Goal: Information Seeking & Learning: Learn about a topic

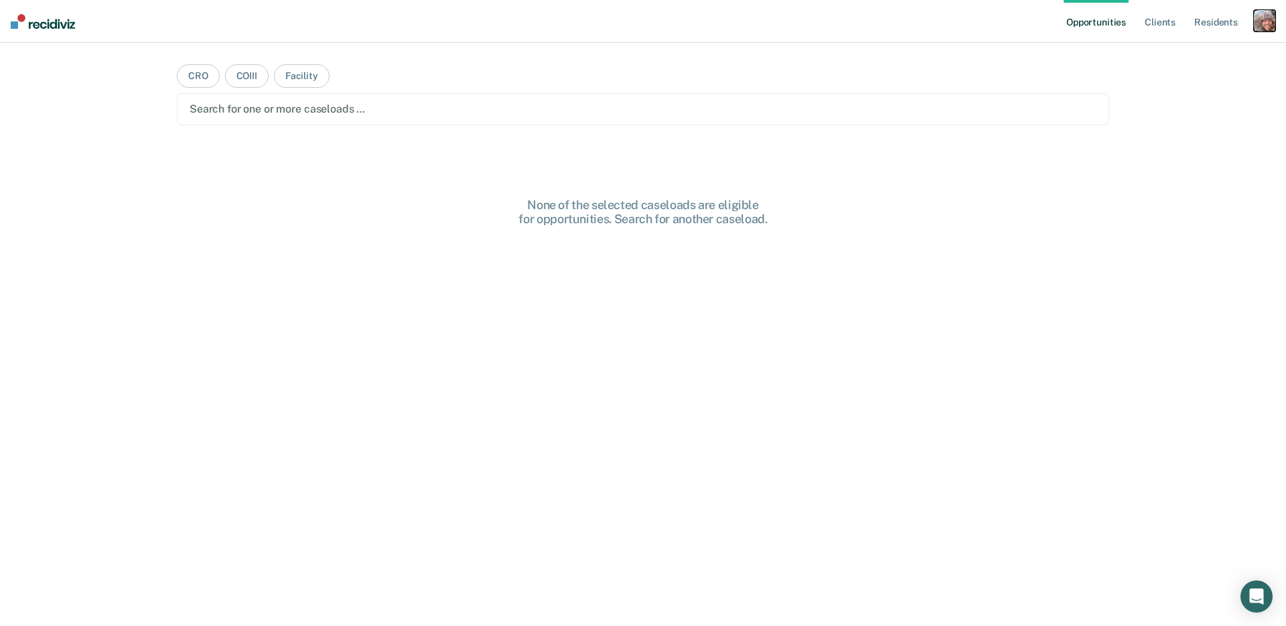
click at [1256, 23] on div "button" at bounding box center [1264, 20] width 21 height 21
click at [1192, 50] on link "Profile" at bounding box center [1211, 54] width 108 height 11
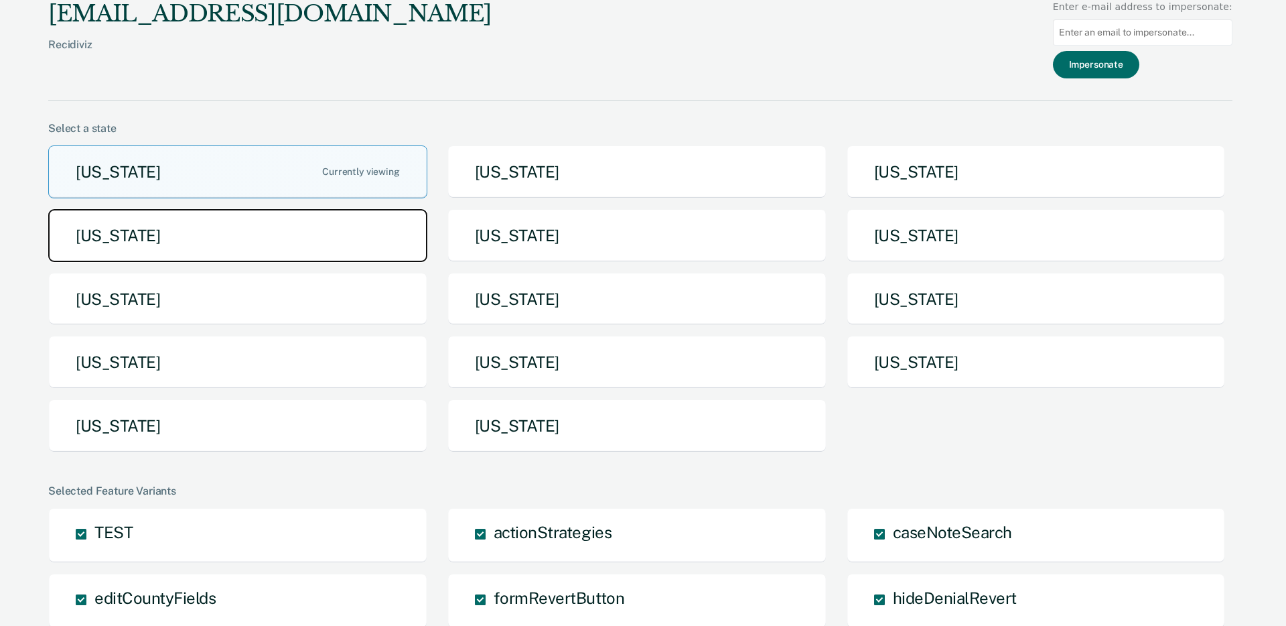
click at [423, 237] on button "[US_STATE]" at bounding box center [237, 235] width 379 height 53
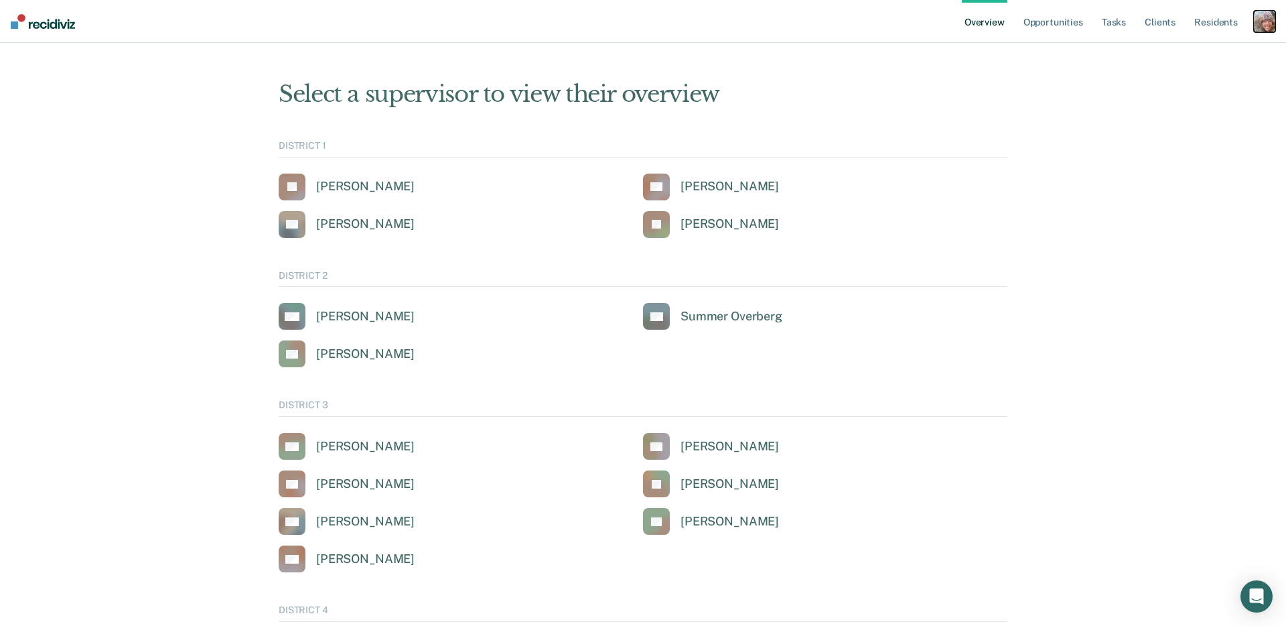
click at [1266, 20] on div "button" at bounding box center [1264, 21] width 21 height 21
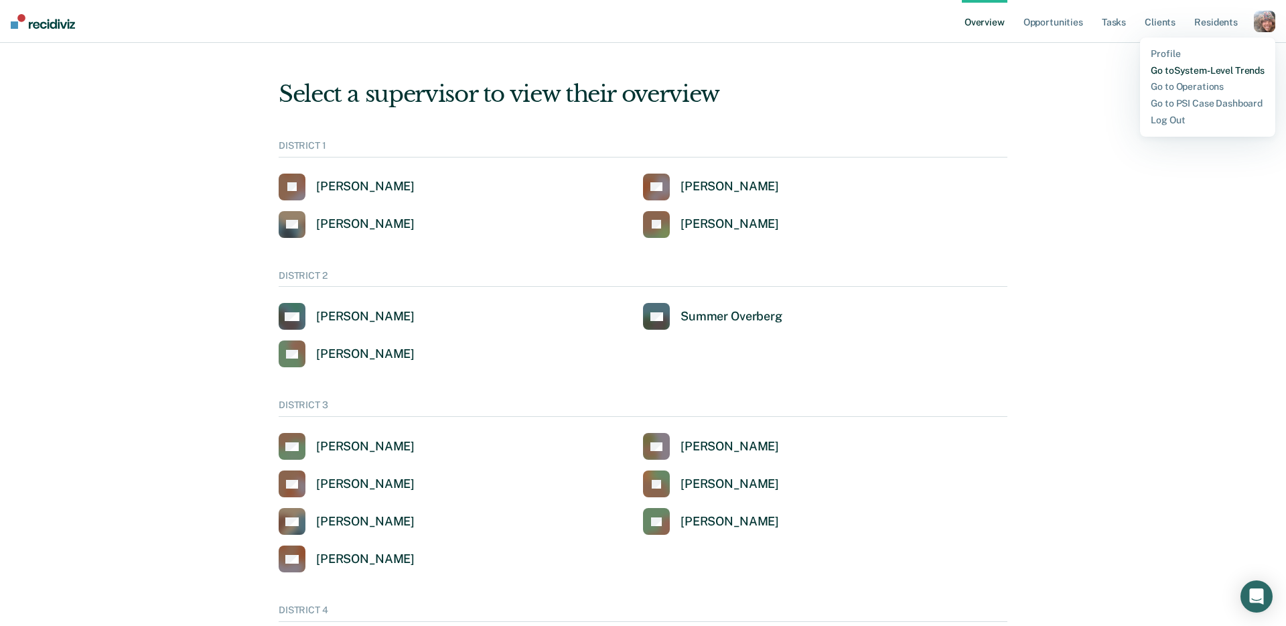
click at [1216, 69] on link "Go to System-Level Trends" at bounding box center [1208, 70] width 114 height 11
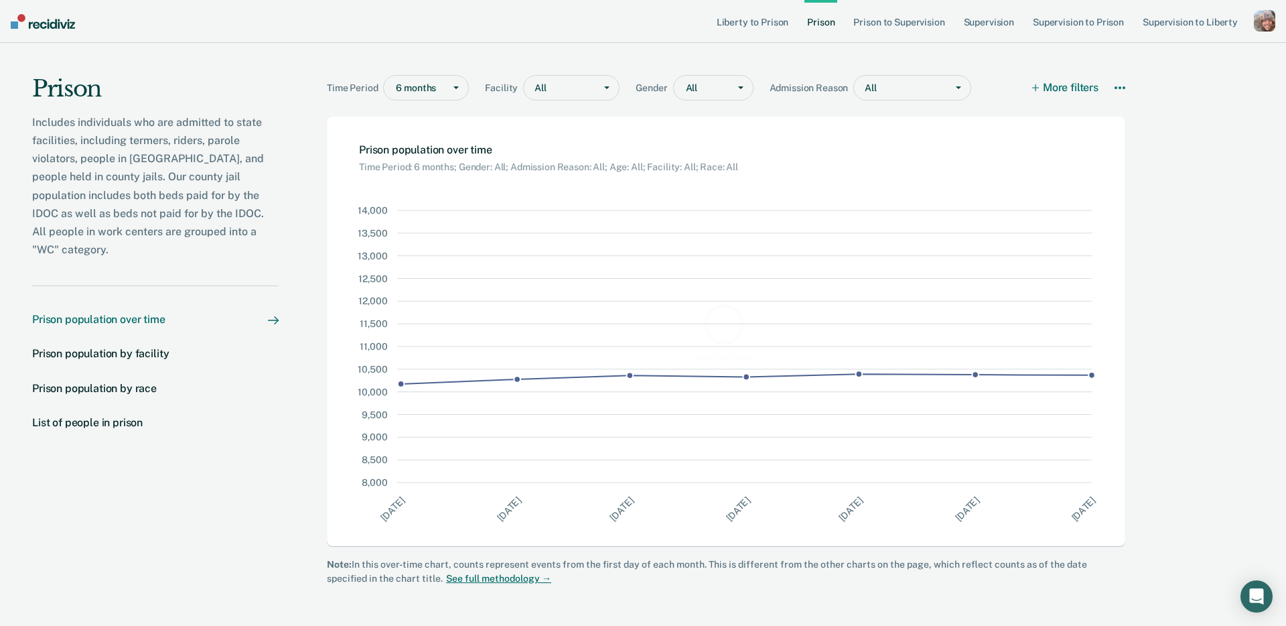
click at [1121, 89] on icon at bounding box center [1120, 87] width 11 height 11
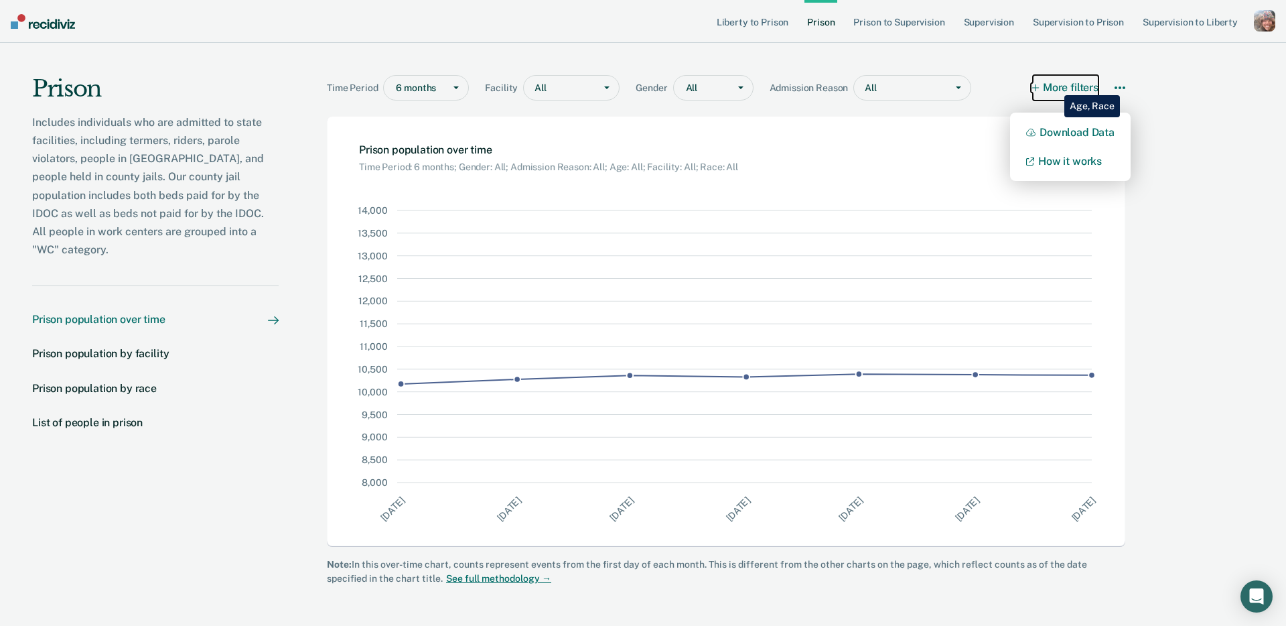
click at [1055, 84] on button "More filters" at bounding box center [1066, 87] width 66 height 25
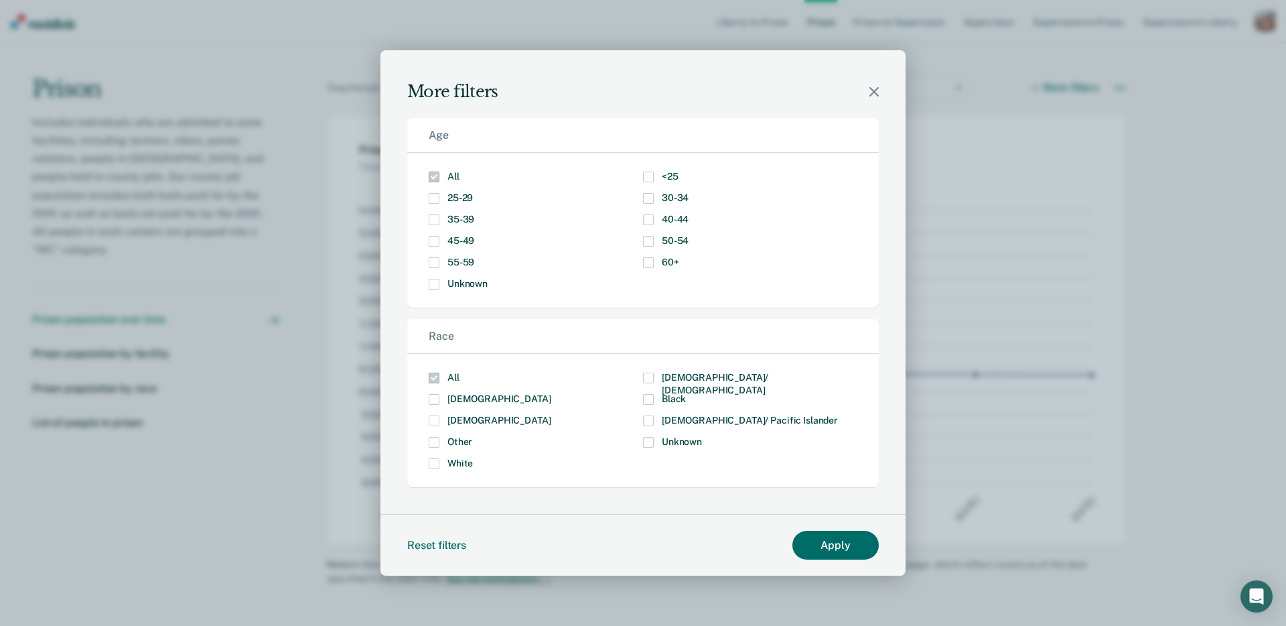
click at [876, 94] on icon "Modal" at bounding box center [873, 91] width 9 height 9
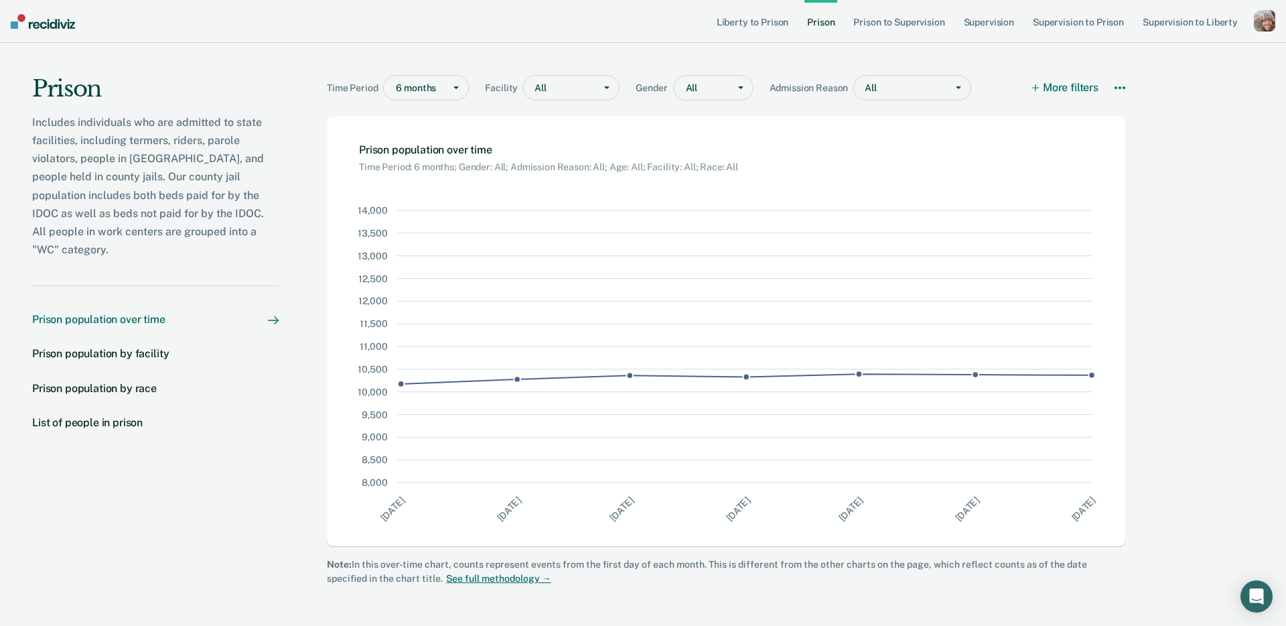
click at [1117, 88] on icon at bounding box center [1120, 87] width 11 height 11
click at [1174, 89] on div "Time Period 6 months Facility All Gender All Admission Reason All More filters …" at bounding box center [729, 330] width 900 height 575
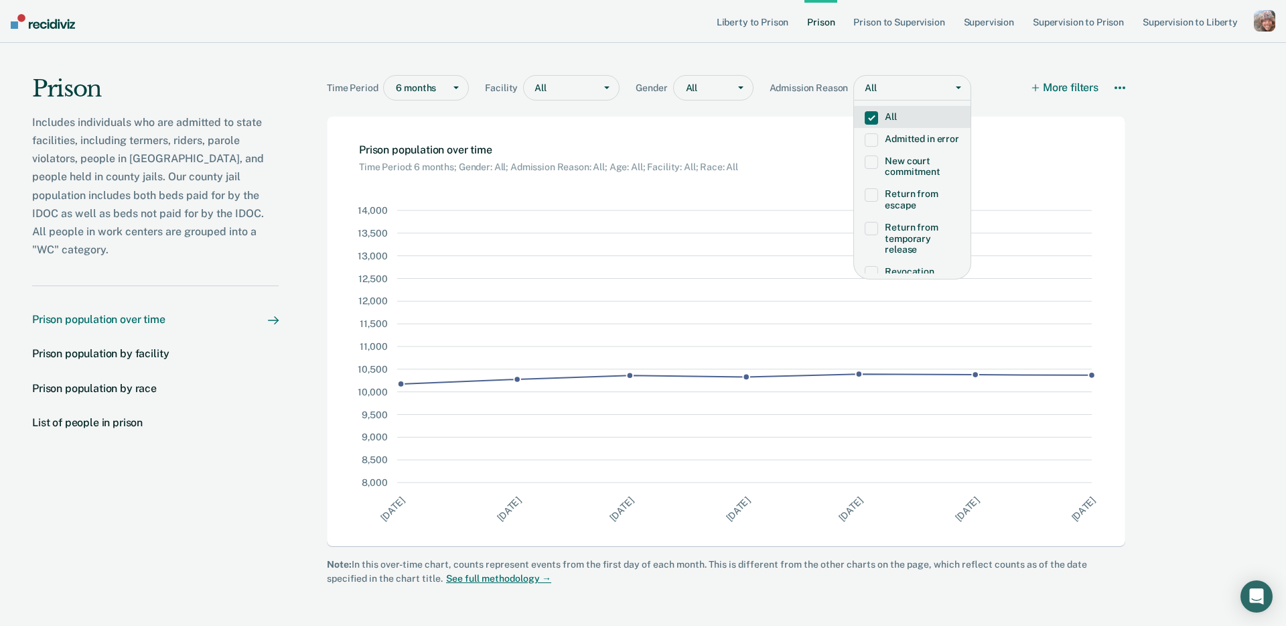
click at [938, 88] on div "All" at bounding box center [900, 87] width 92 height 19
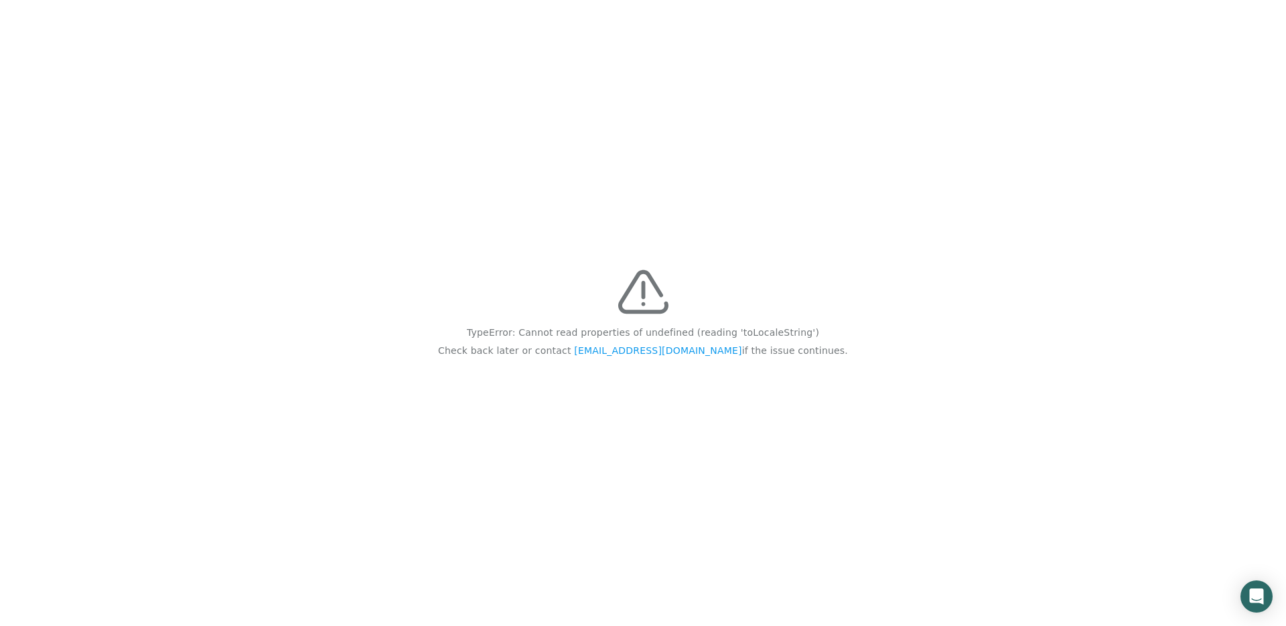
drag, startPoint x: 562, startPoint y: 100, endPoint x: 318, endPoint y: 83, distance: 245.1
click at [558, 99] on div "TypeError: Cannot read properties of undefined (reading 'toLocaleString') Check…" at bounding box center [643, 313] width 1286 height 626
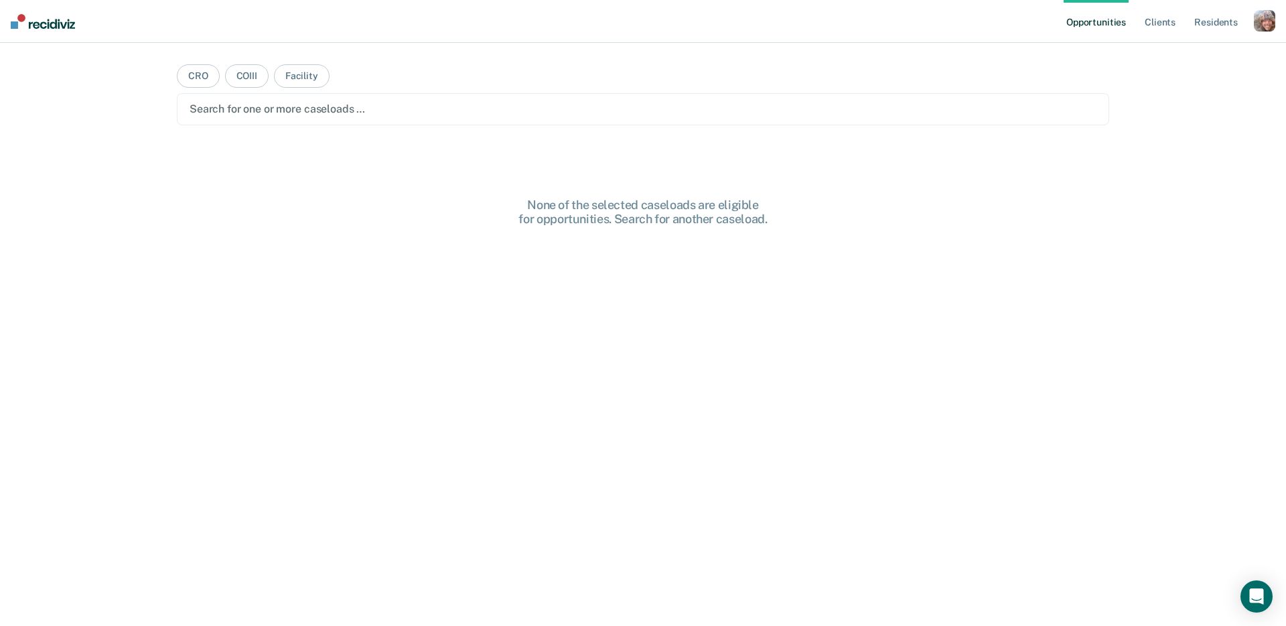
click at [1271, 23] on div "button" at bounding box center [1264, 20] width 21 height 21
click at [1179, 54] on link "Profile" at bounding box center [1211, 54] width 108 height 11
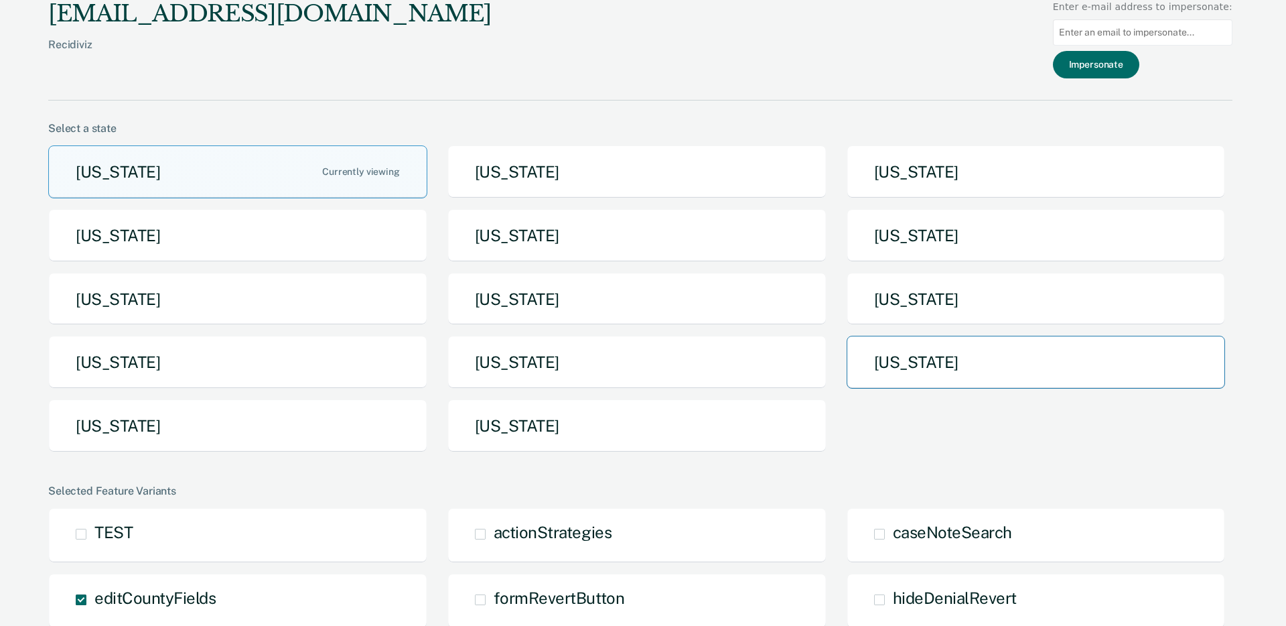
click at [892, 358] on button "[US_STATE]" at bounding box center [1036, 362] width 379 height 53
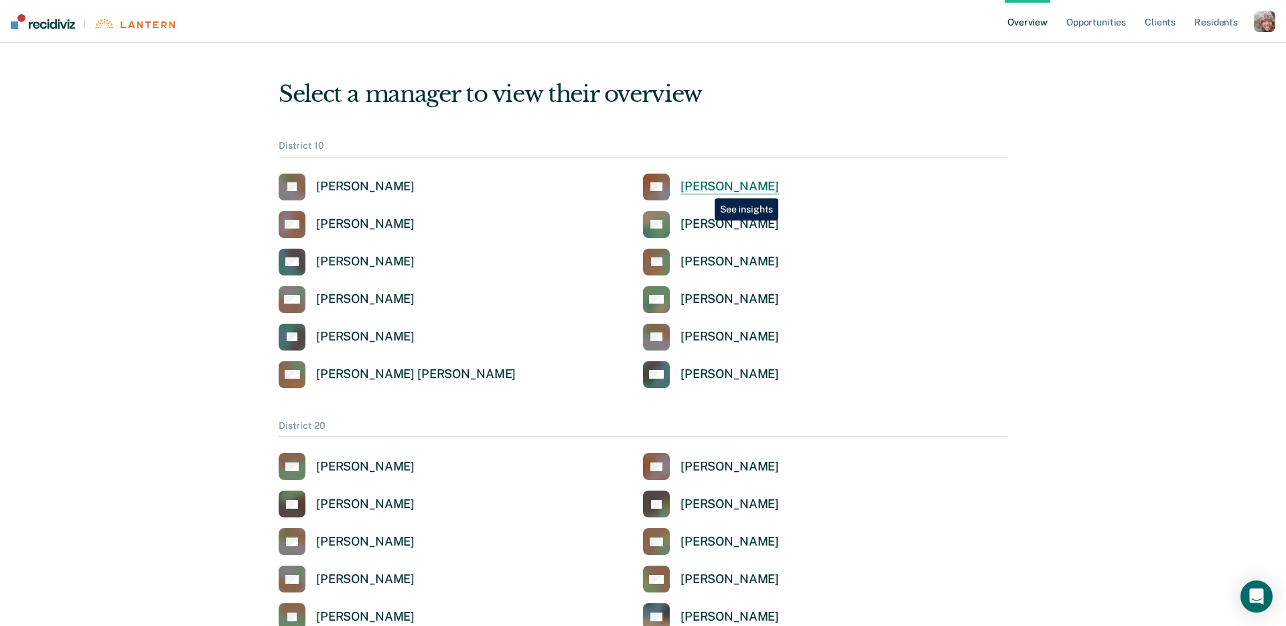
click at [705, 188] on div "Tamara Chappell" at bounding box center [730, 186] width 98 height 15
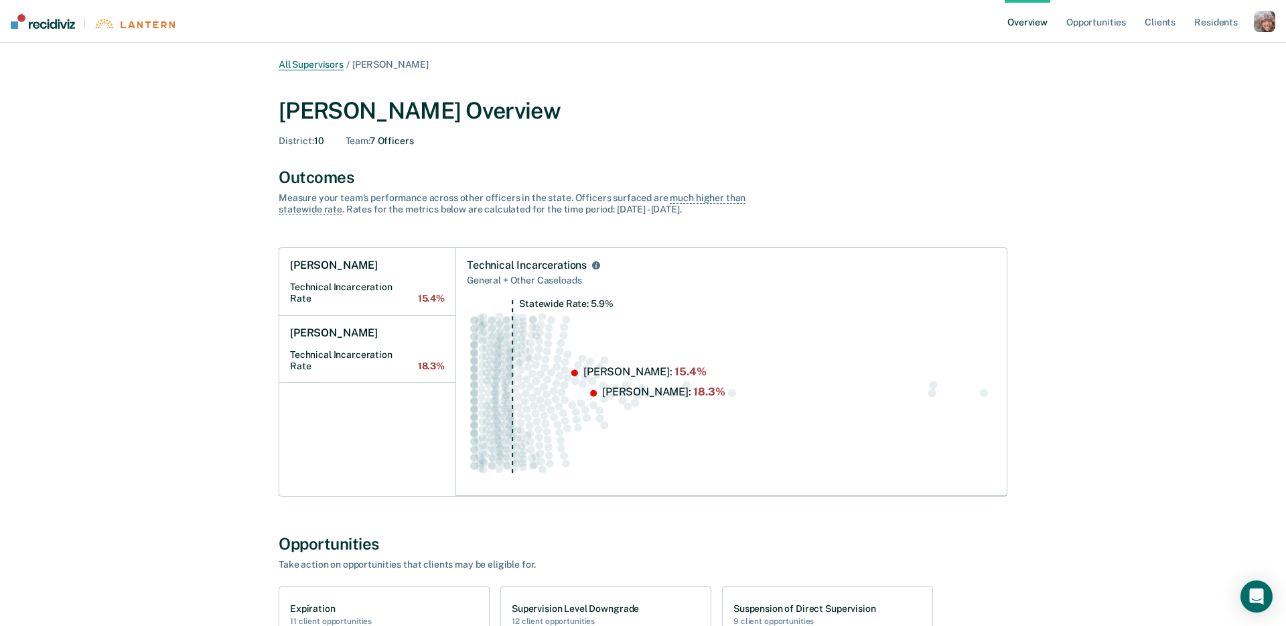
click at [313, 66] on link "All Supervisors" at bounding box center [311, 64] width 65 height 11
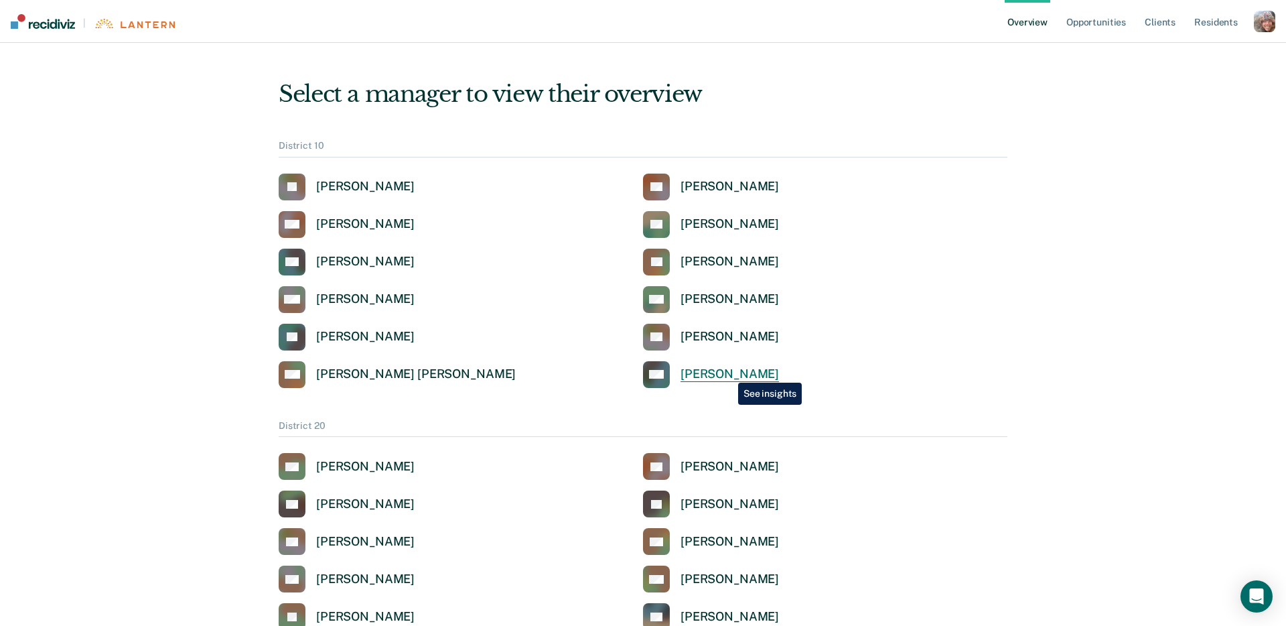
click at [728, 372] on div "Kelci Wright" at bounding box center [730, 373] width 98 height 15
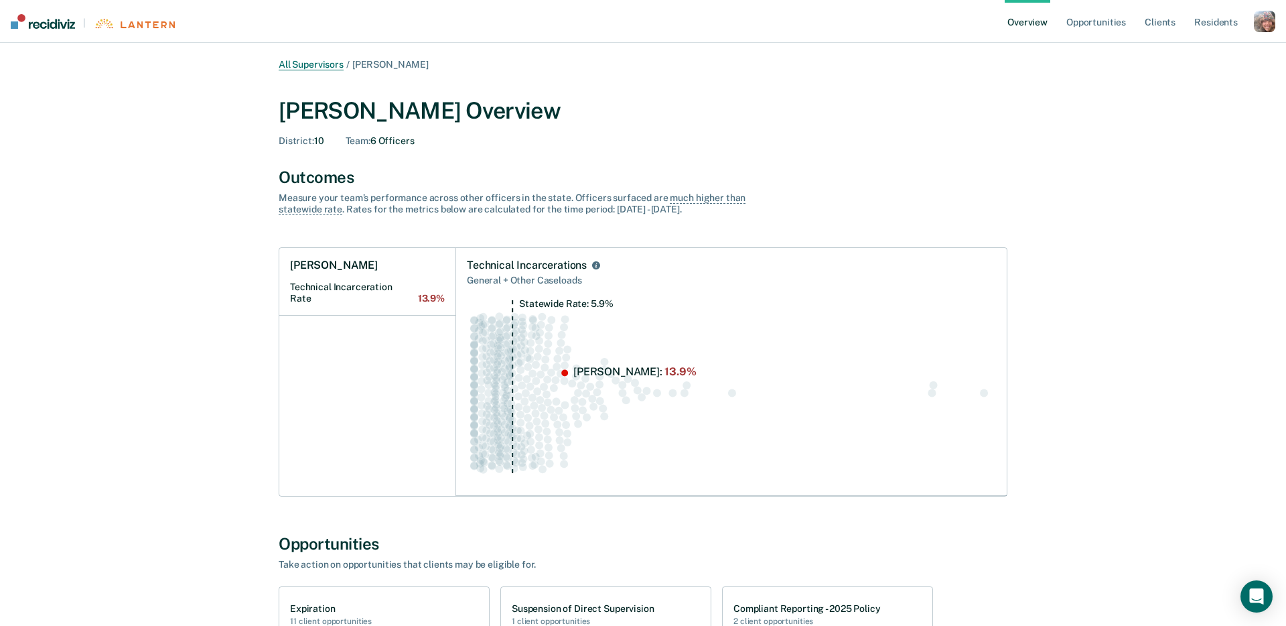
click at [315, 59] on link "All Supervisors" at bounding box center [311, 64] width 65 height 11
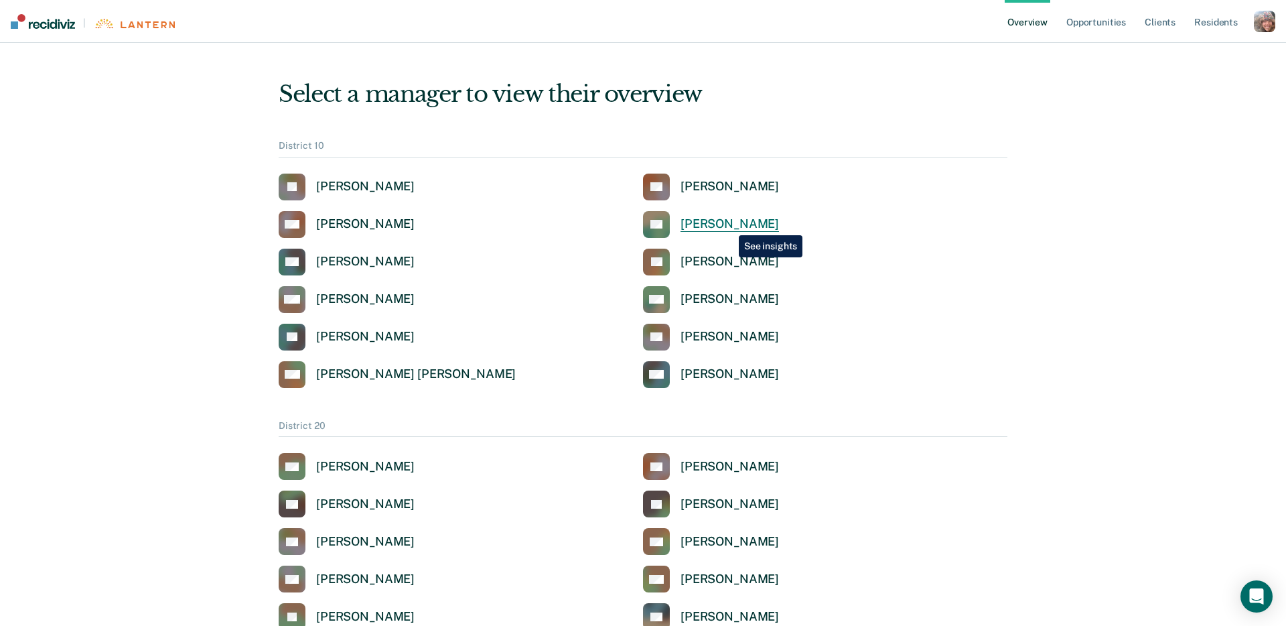
click at [729, 225] on div "Kelly Earles" at bounding box center [730, 223] width 98 height 15
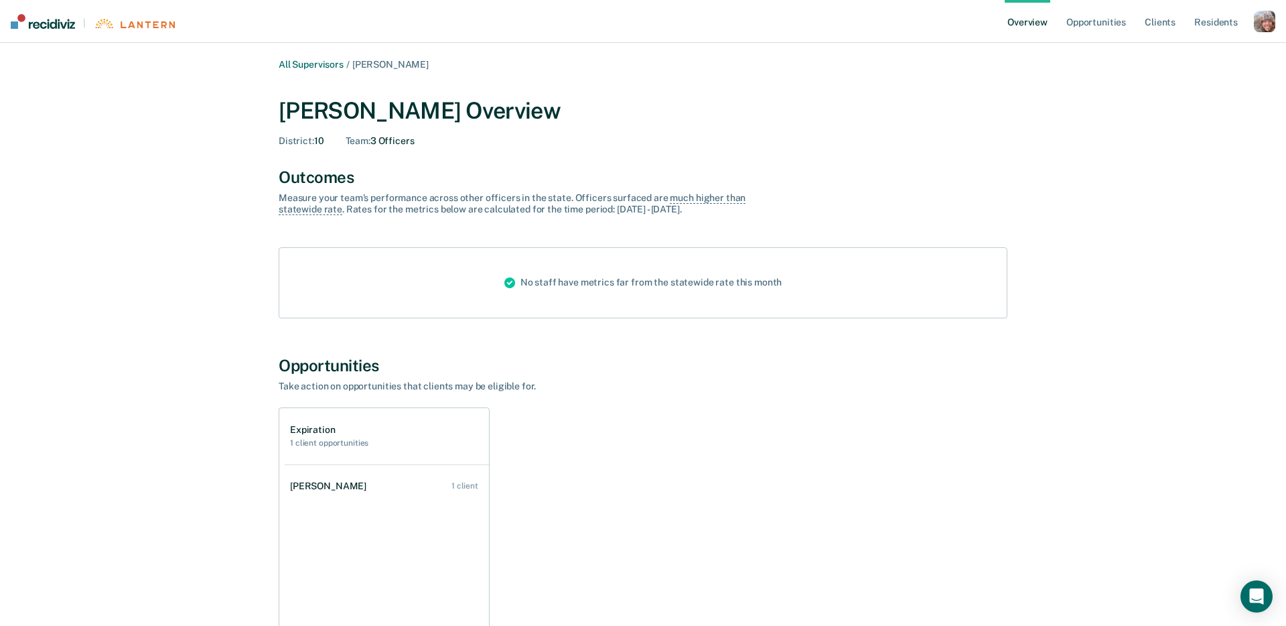
click at [1261, 24] on div "button" at bounding box center [1264, 21] width 21 height 21
click at [1192, 53] on link "Profile" at bounding box center [1211, 53] width 108 height 11
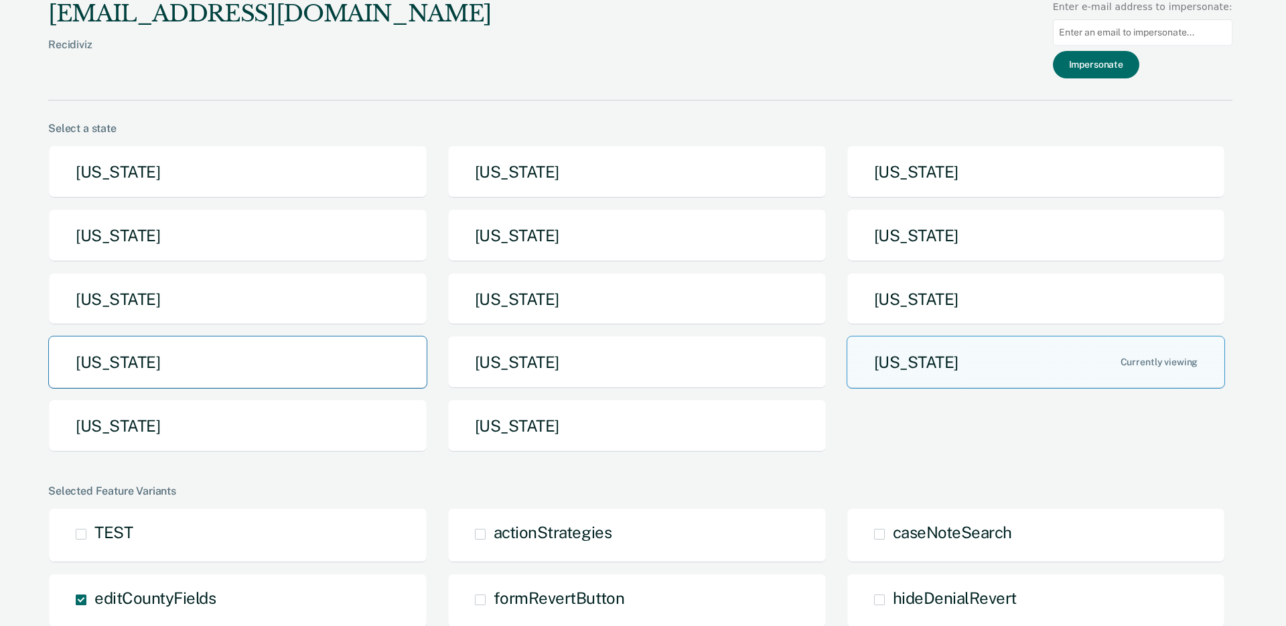
click at [167, 376] on button "[US_STATE]" at bounding box center [237, 362] width 379 height 53
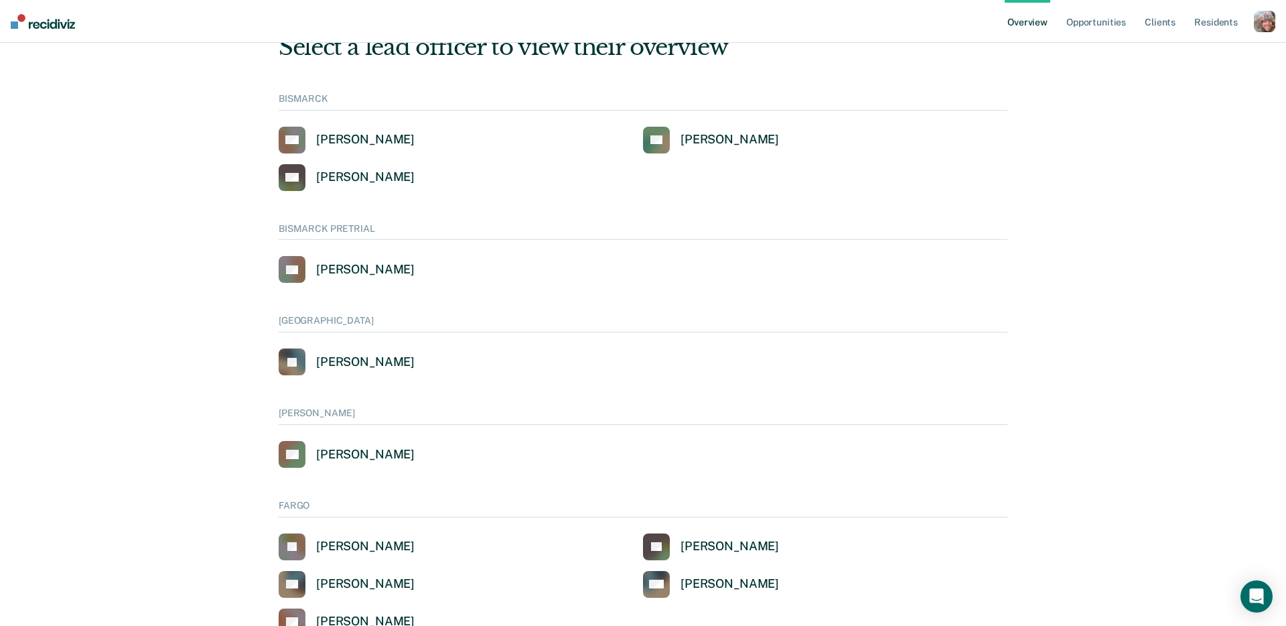
scroll to position [53, 0]
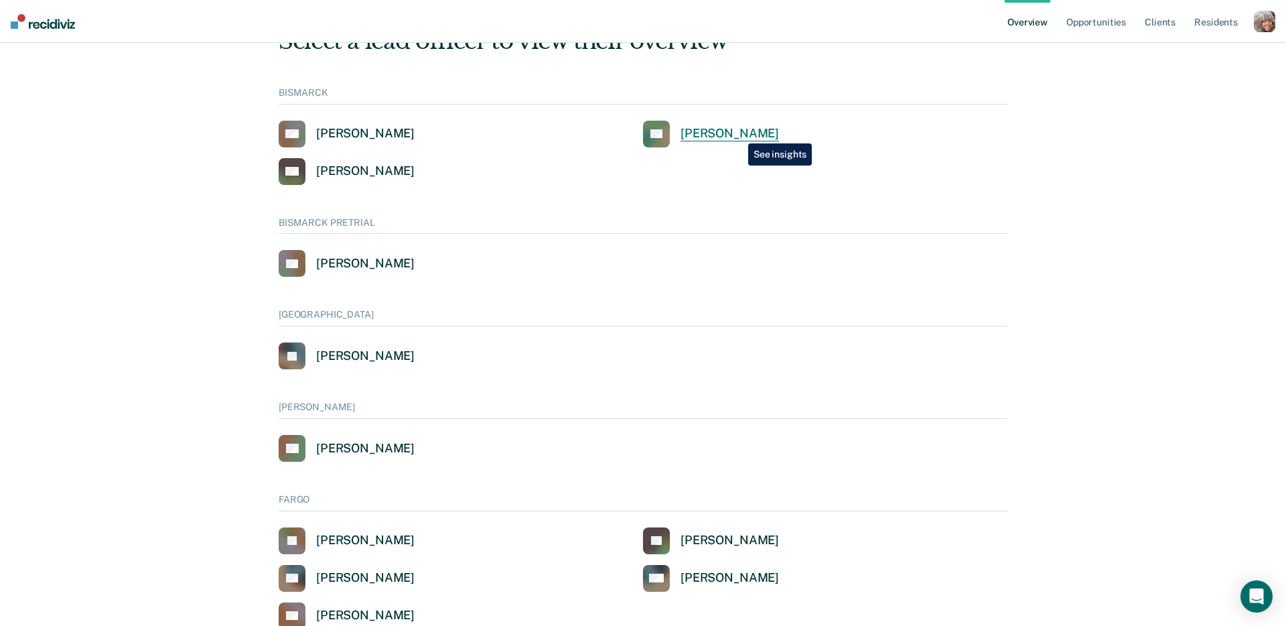
click at [738, 133] on div "Darin Ferderer" at bounding box center [730, 133] width 98 height 15
